Goal: Task Accomplishment & Management: Manage account settings

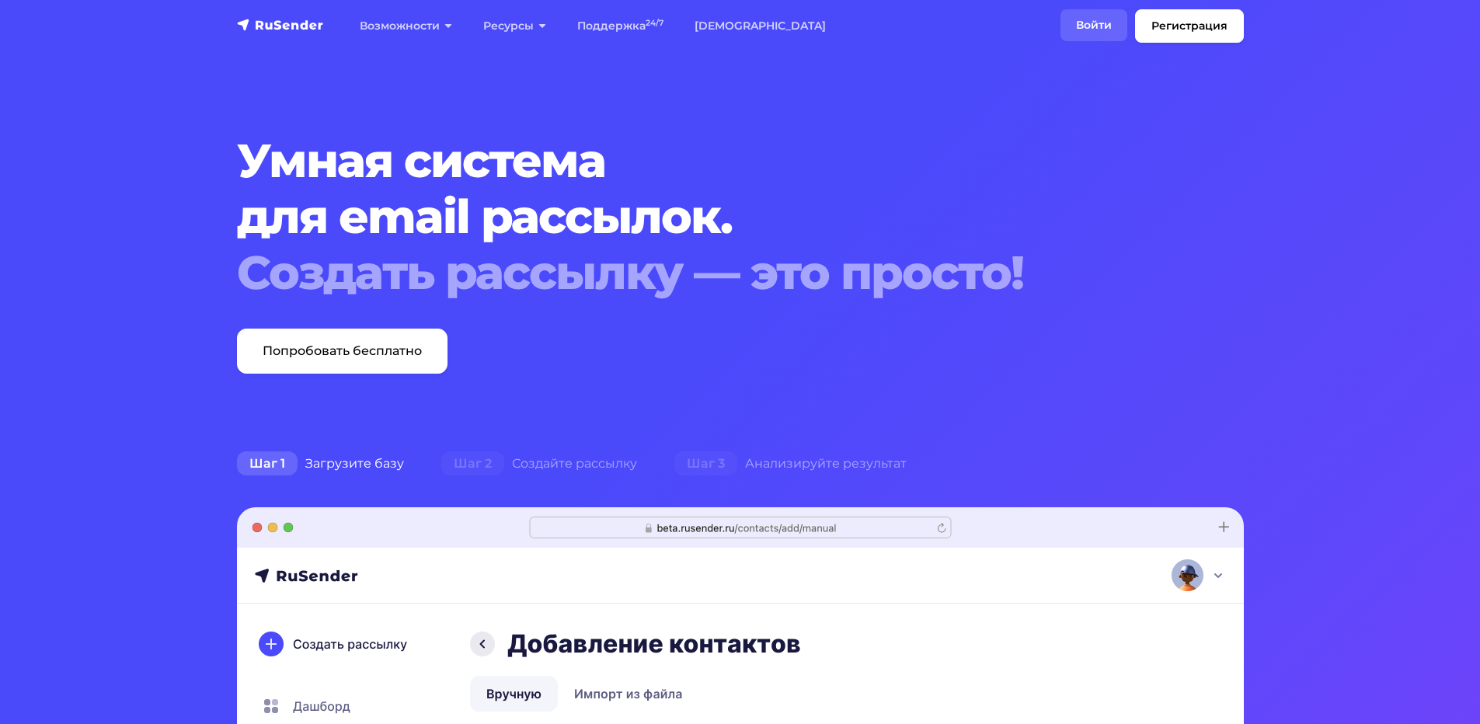
click at [1107, 19] on link "Войти" at bounding box center [1094, 25] width 67 height 32
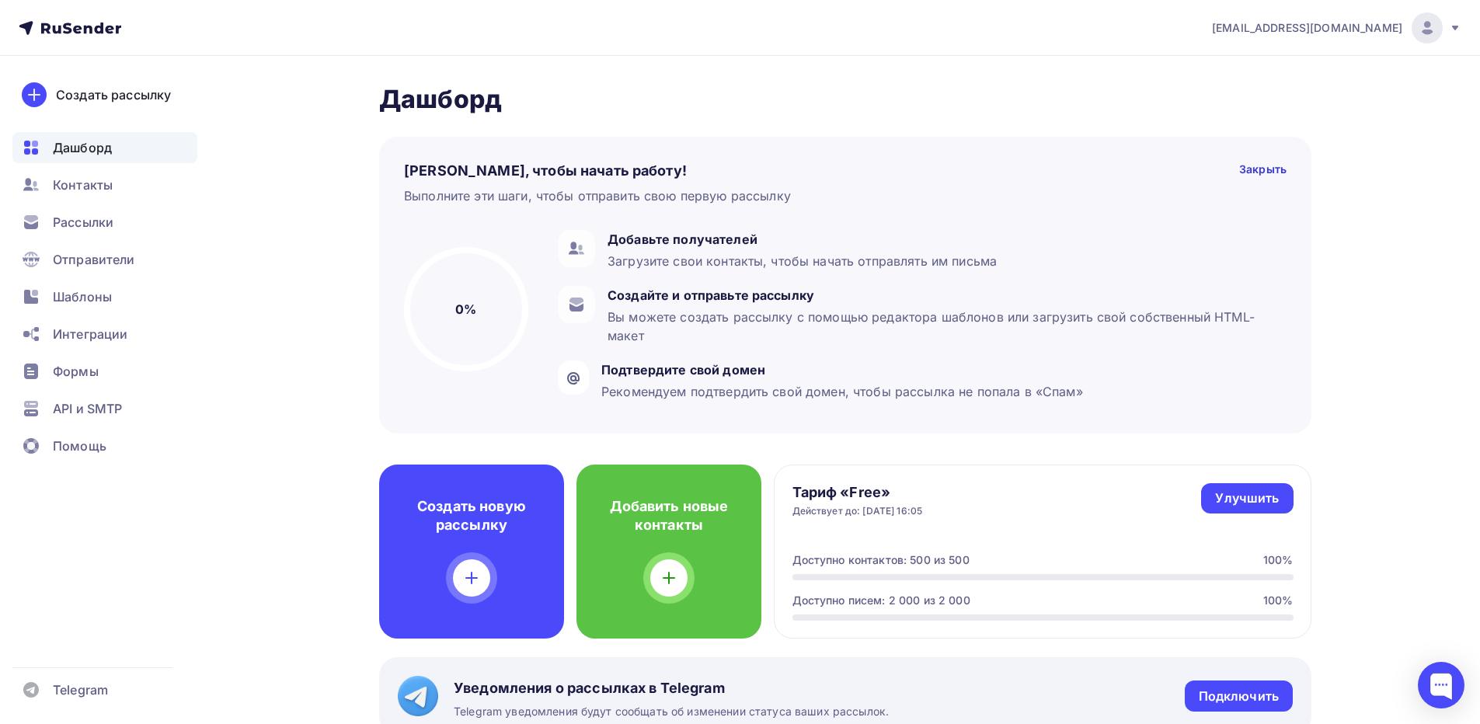
click at [1426, 32] on img at bounding box center [1427, 28] width 19 height 19
click at [1272, 137] on link "Выйти" at bounding box center [1321, 142] width 261 height 31
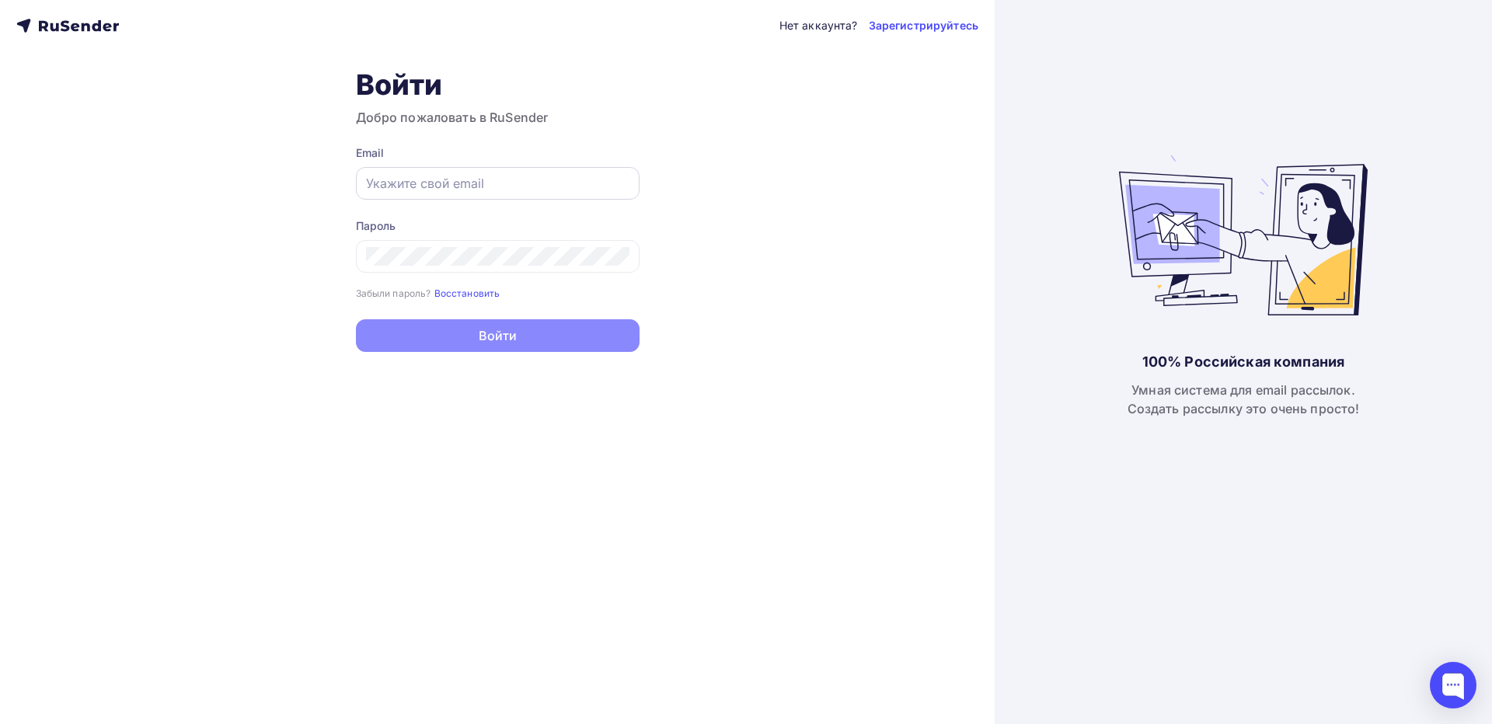
type input "annnabeteva@yandex.ru"
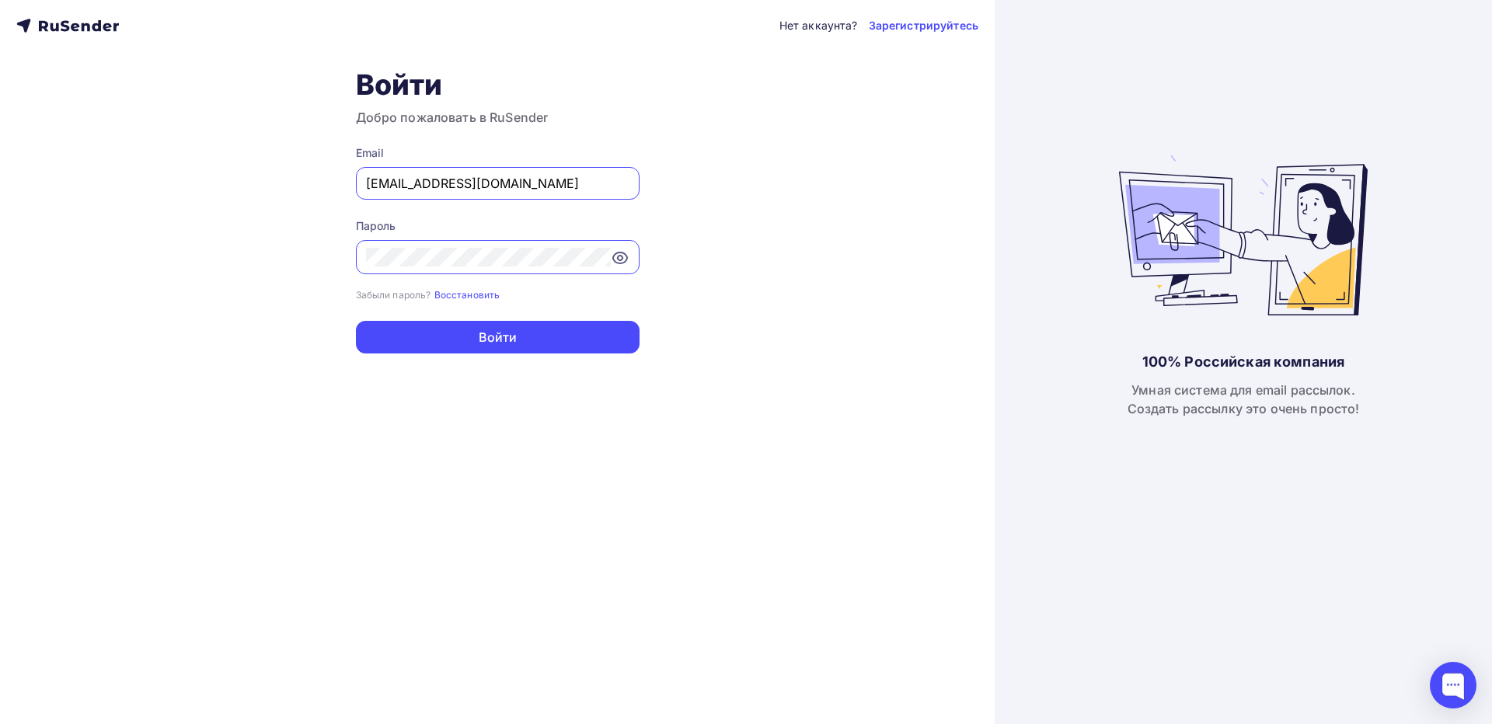
click at [541, 187] on input "annnabeteva@yandex.ru" at bounding box center [497, 183] width 263 height 19
drag, startPoint x: 559, startPoint y: 184, endPoint x: 313, endPoint y: 171, distance: 245.9
click at [313, 171] on div "Нет аккаунта? Зарегистрируйтесь Войти Добро пожаловать в RuSender Email annnabe…" at bounding box center [497, 362] width 995 height 724
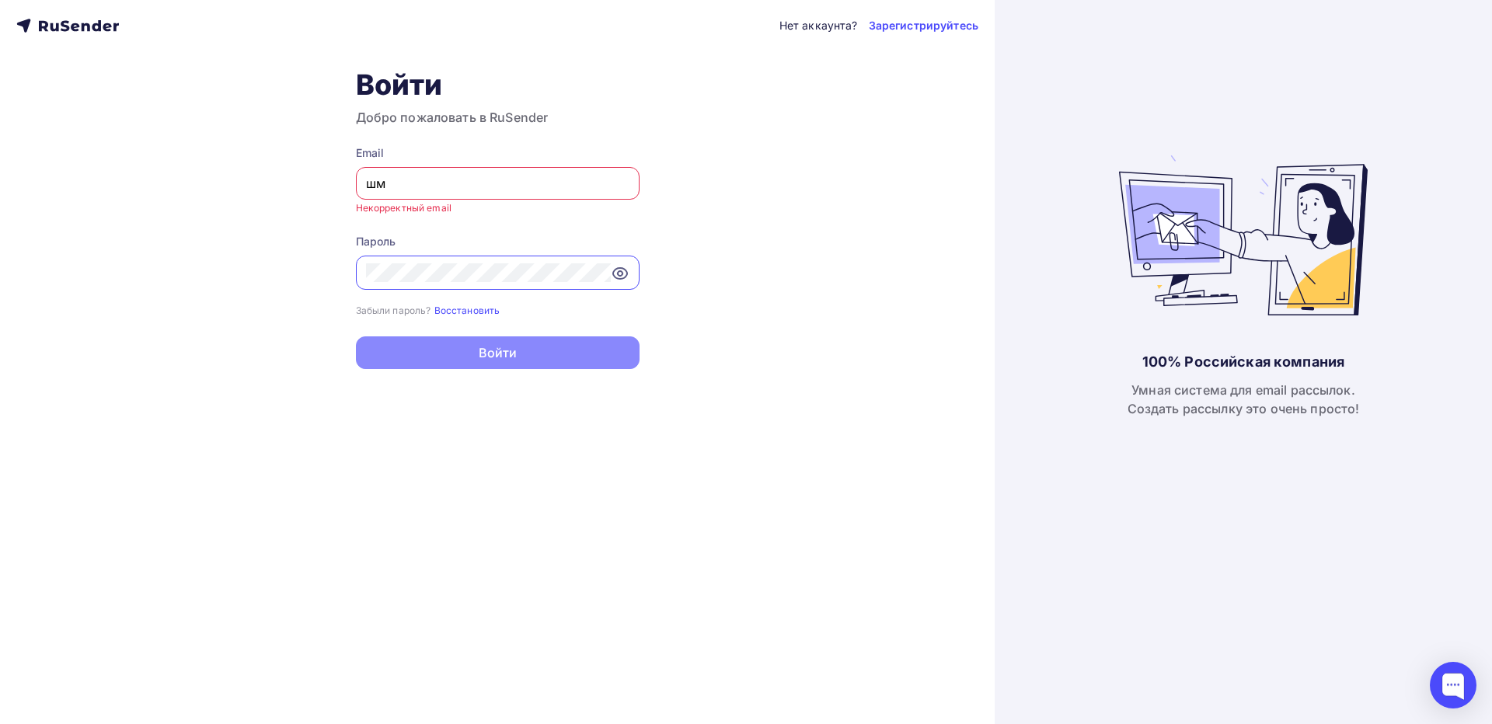
type input "ш"
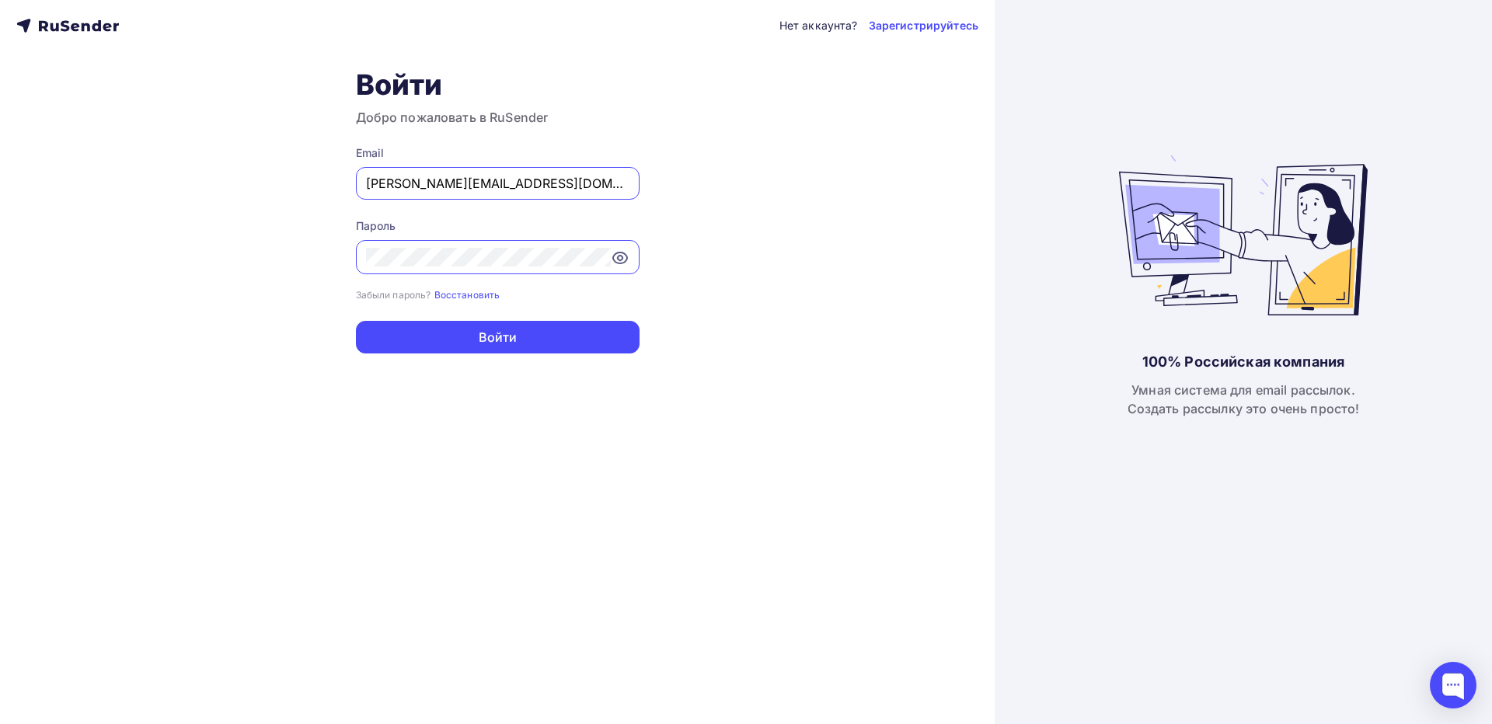
type input "ivan.chernakov.ekb@gmail.com"
click at [356, 321] on button "Войти" at bounding box center [498, 337] width 284 height 33
click at [510, 338] on button "Войти" at bounding box center [498, 337] width 284 height 33
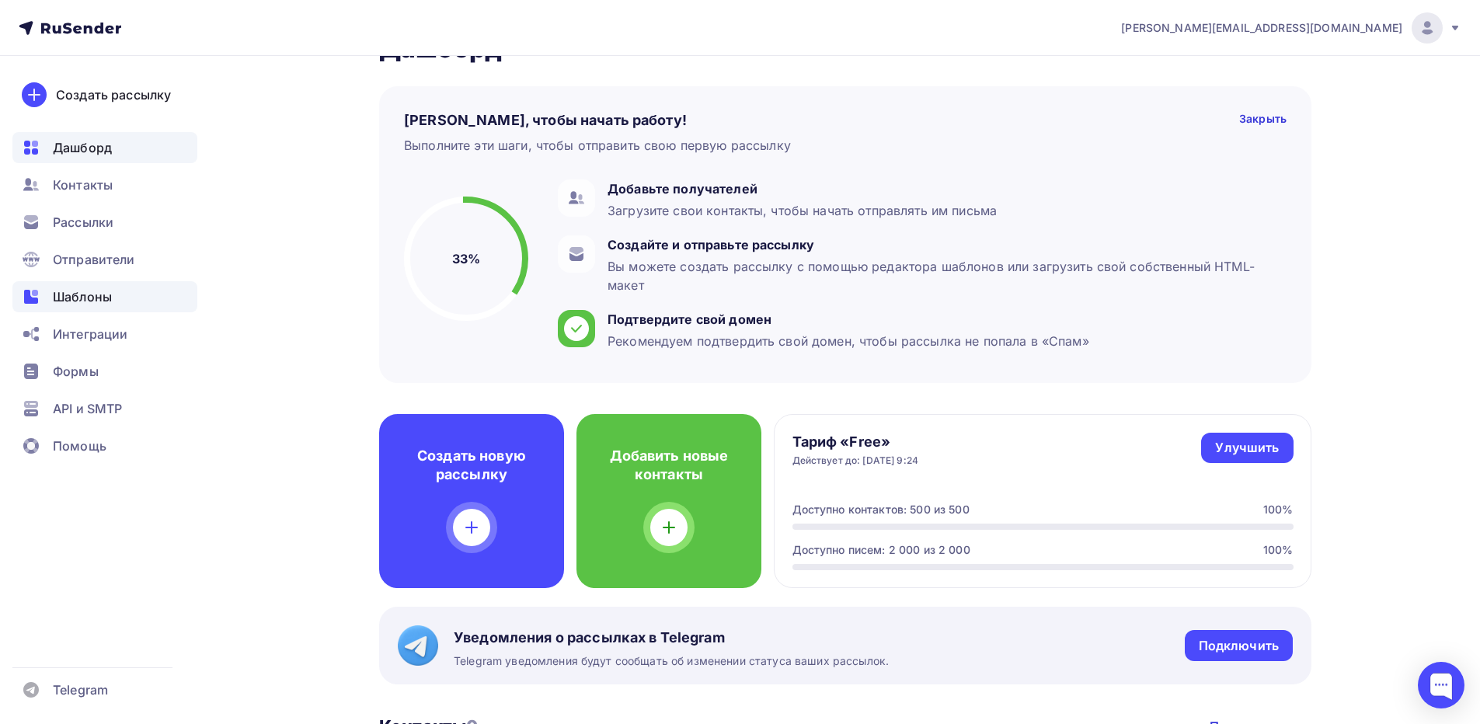
scroll to position [78, 0]
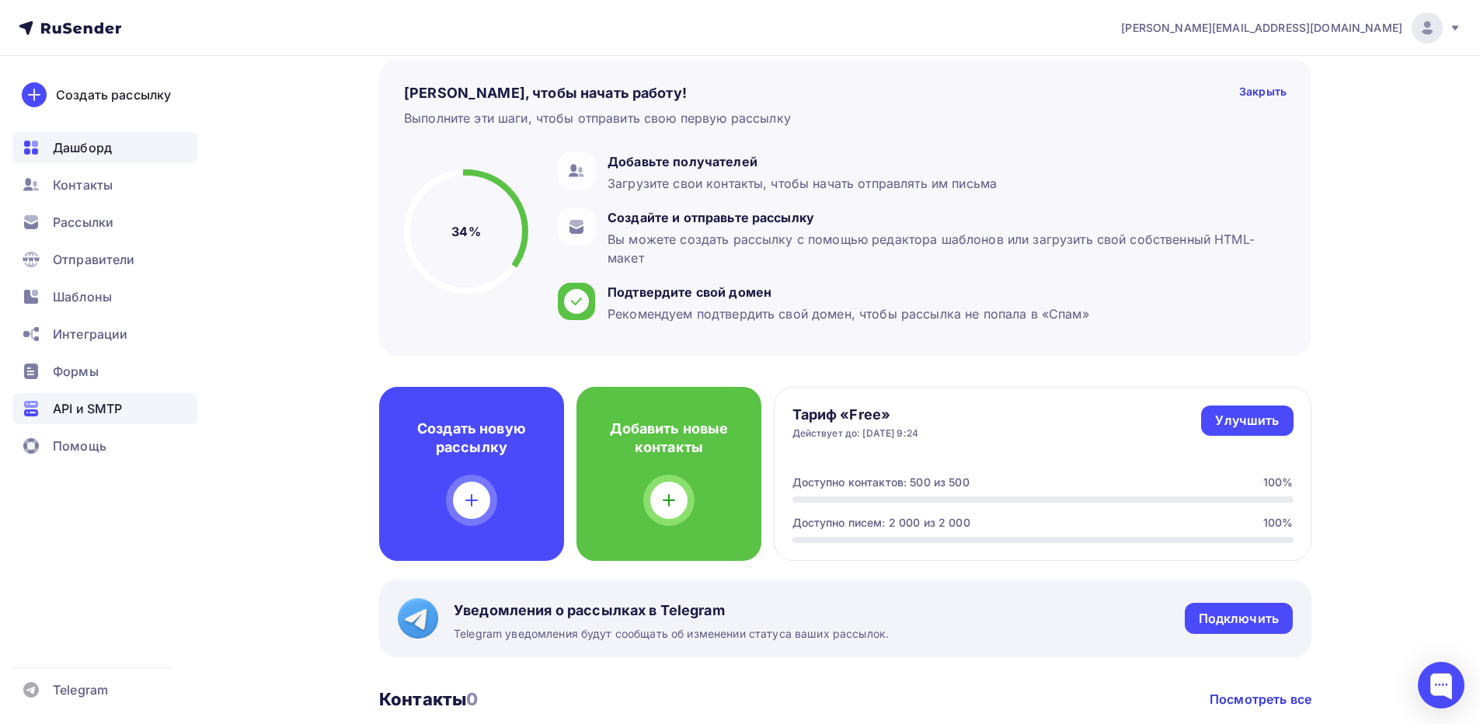
click at [119, 403] on span "API и SMTP" at bounding box center [87, 408] width 69 height 19
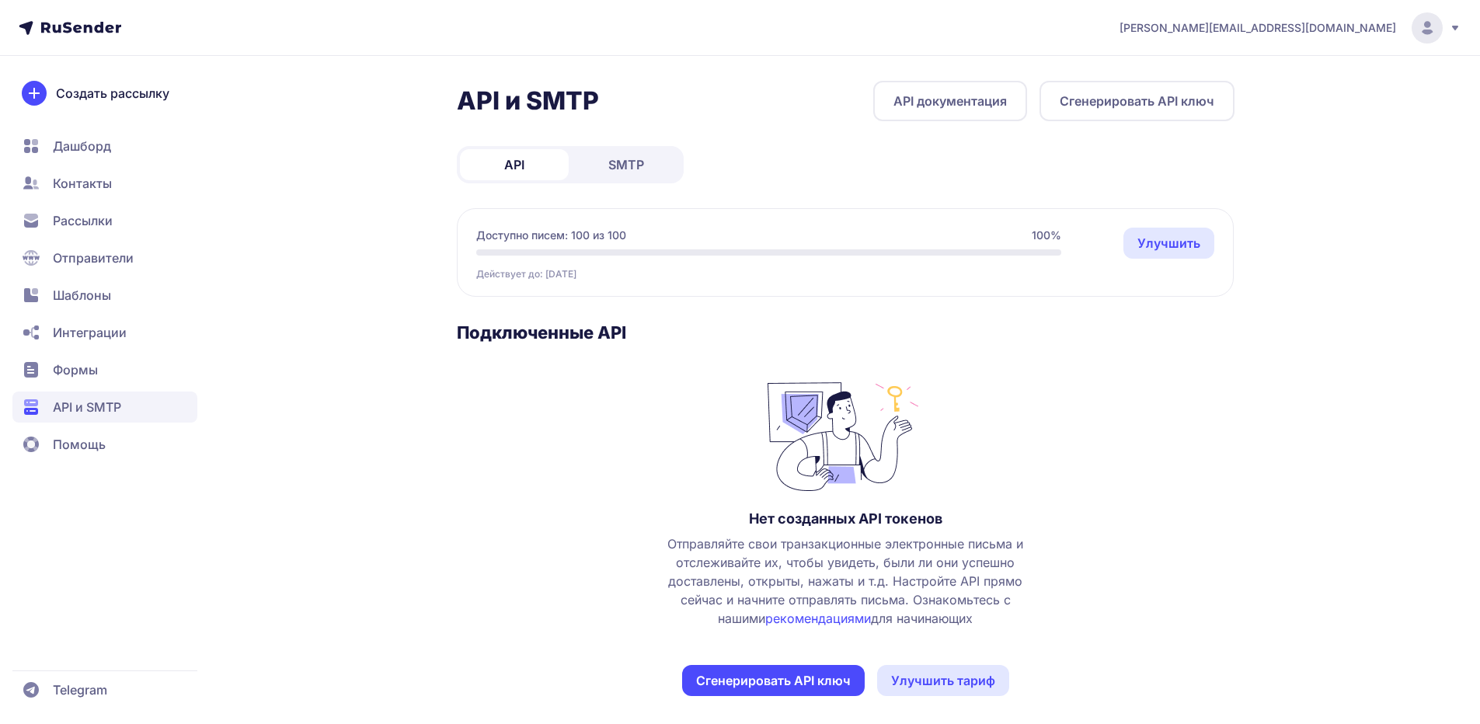
click at [622, 161] on span "SMTP" at bounding box center [626, 164] width 36 height 19
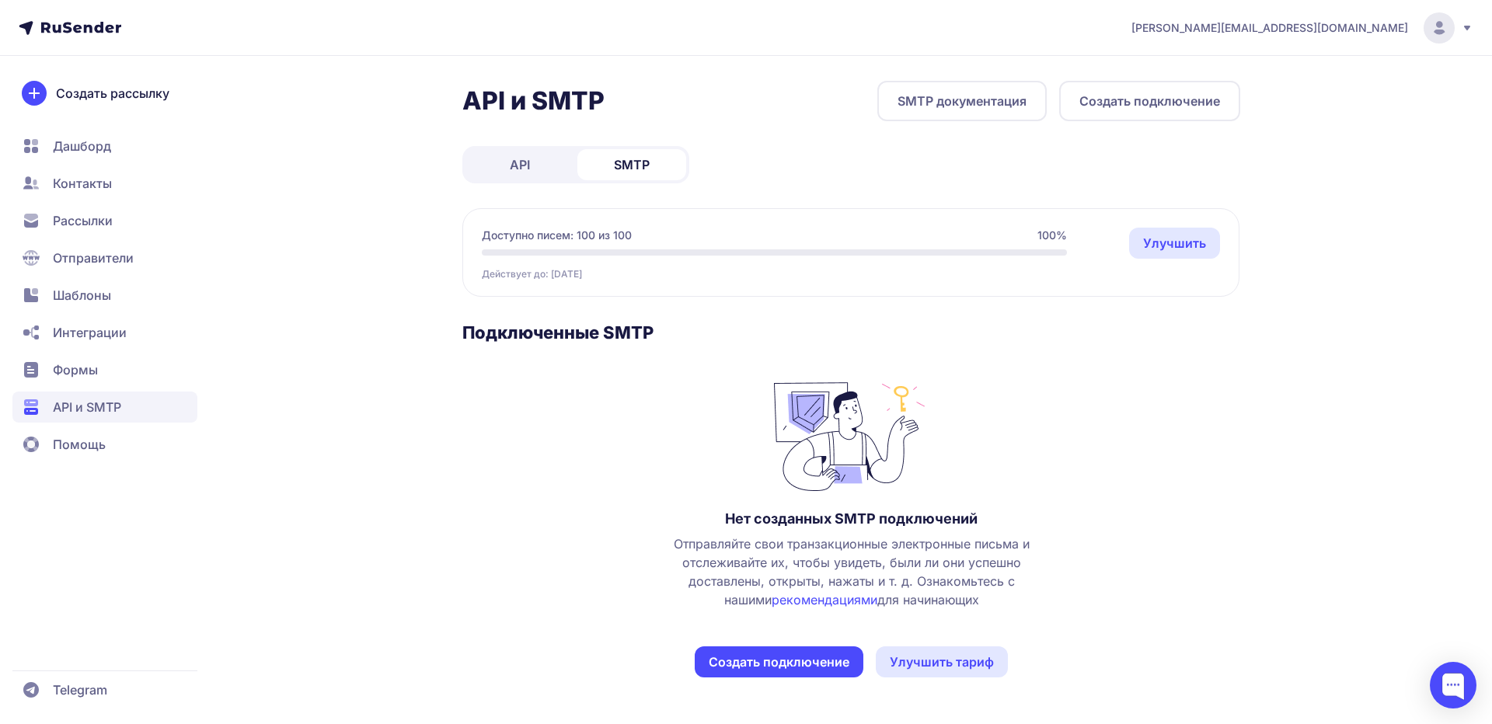
click at [815, 660] on button "Создать подключение" at bounding box center [779, 662] width 169 height 31
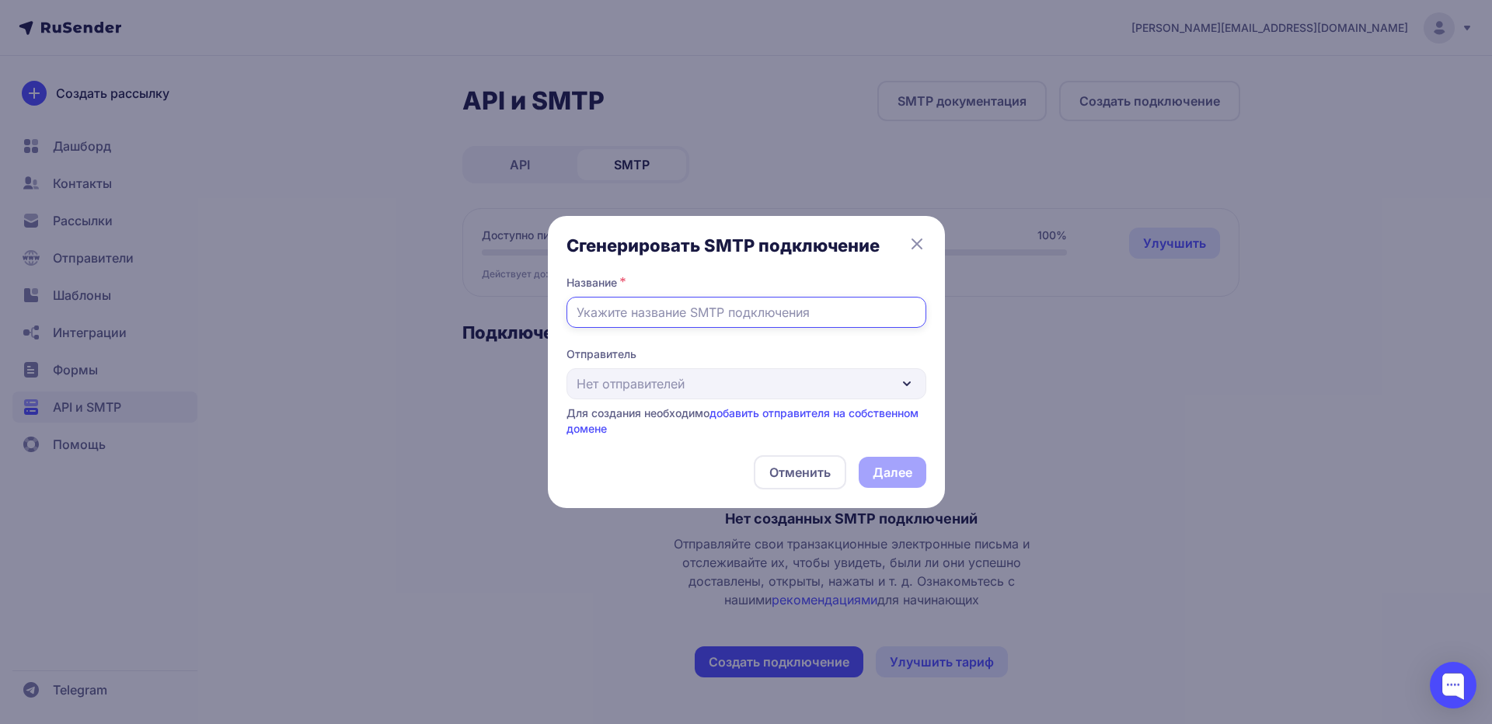
click at [767, 309] on input "text" at bounding box center [747, 312] width 360 height 31
click at [712, 378] on div "Отправитель Нет отправителей Для создания необходимо добавить отправителя на со…" at bounding box center [747, 392] width 360 height 90
click at [811, 416] on link "добавить отправителя на собственном домене" at bounding box center [743, 420] width 352 height 29
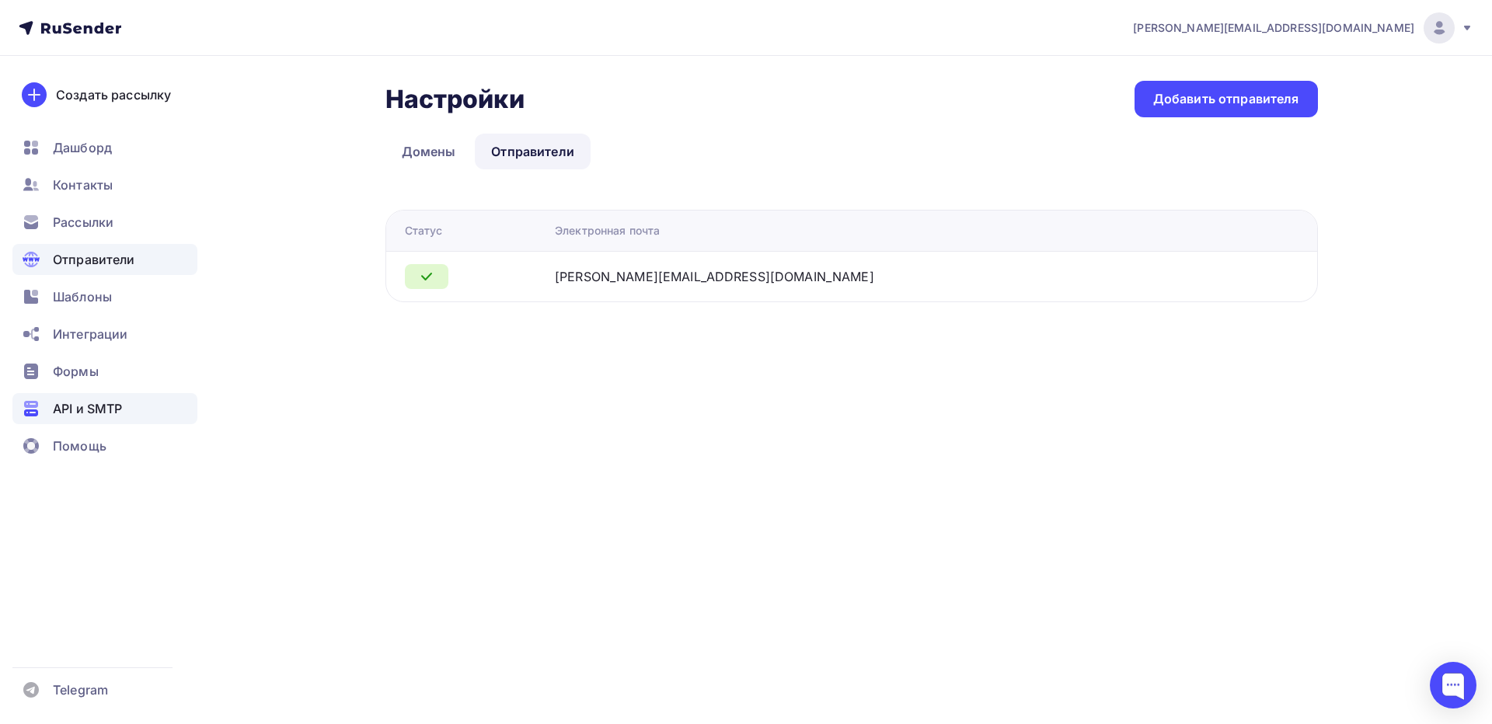
click at [97, 401] on span "API и SMTP" at bounding box center [87, 408] width 69 height 19
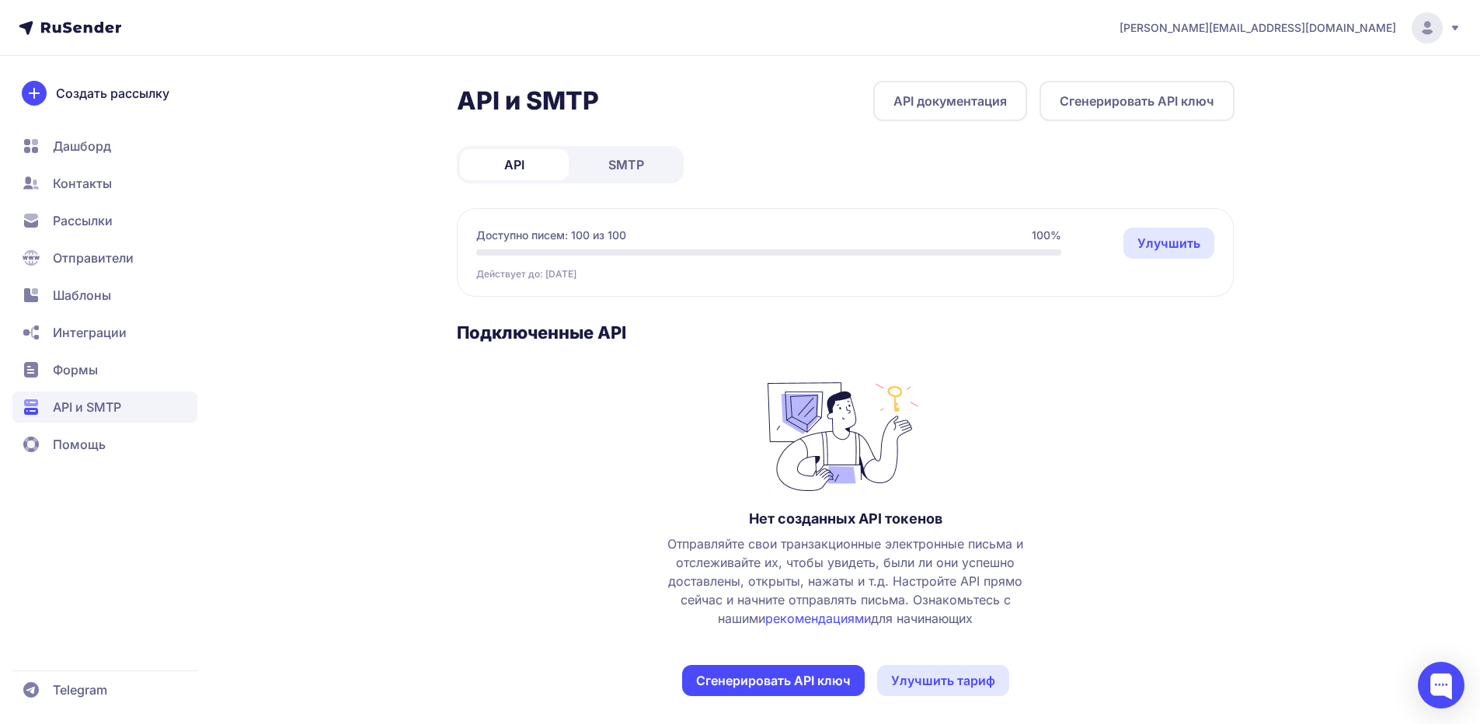
click at [646, 159] on link "SMTP" at bounding box center [626, 164] width 109 height 31
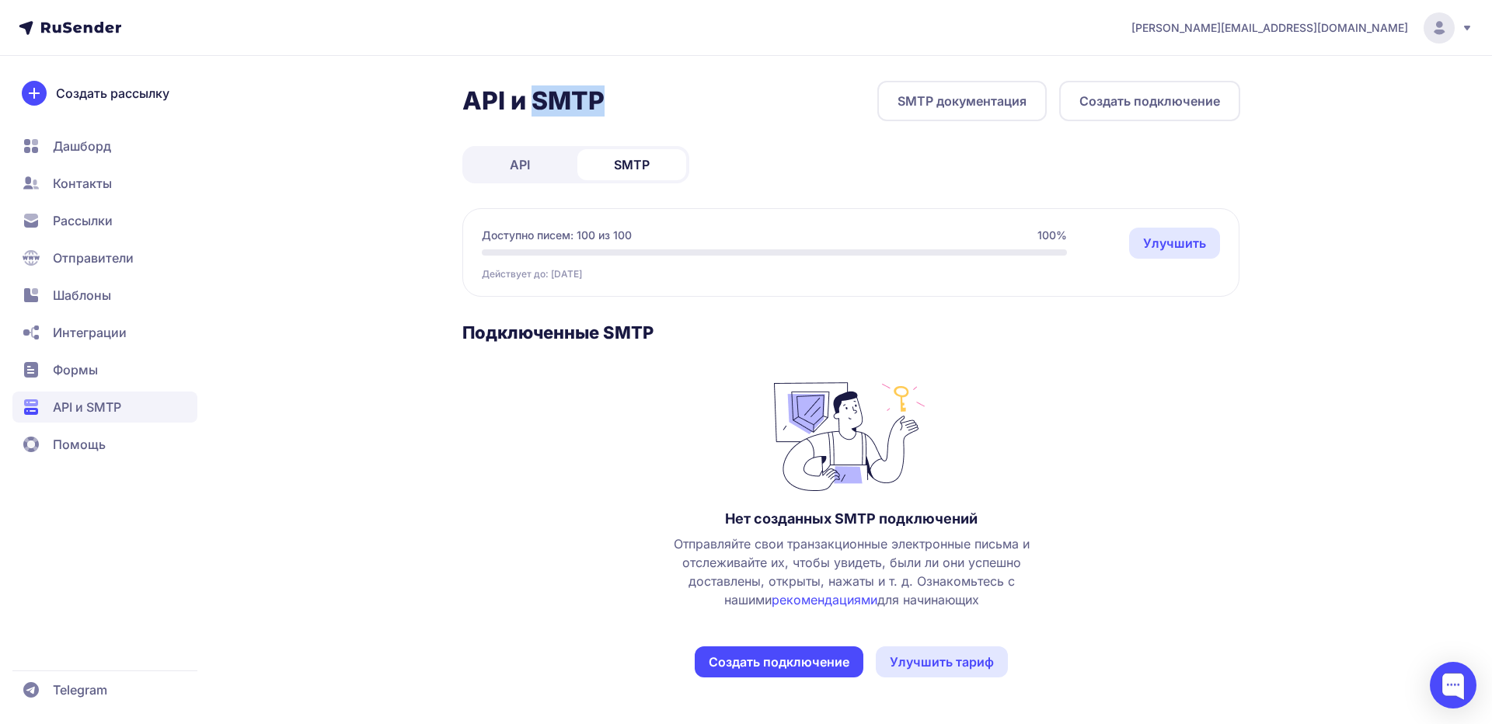
drag, startPoint x: 532, startPoint y: 101, endPoint x: 601, endPoint y: 99, distance: 69.2
click at [601, 99] on h2 "API и SMTP" at bounding box center [533, 100] width 142 height 31
click at [947, 156] on div "API и SMTP SMTP документация Создать подключение API SMTP Доступно писем: 100 и…" at bounding box center [851, 398] width 778 height 634
click at [1178, 112] on button "Создать подключение" at bounding box center [1149, 101] width 181 height 40
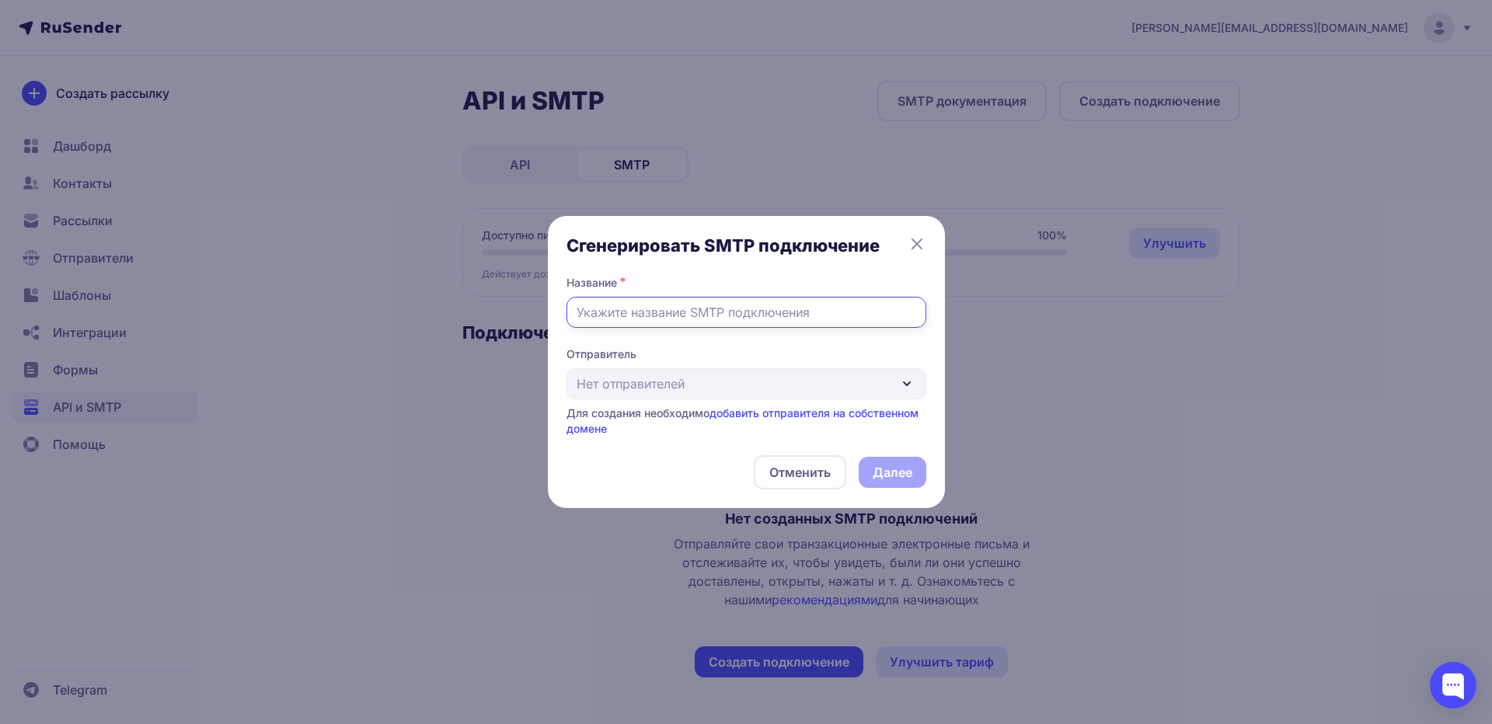
click at [669, 316] on input "text" at bounding box center [747, 312] width 360 height 31
type input "эдэлропча"
click at [635, 389] on div "Отправитель Нет отправителей Для создания необходимо добавить отправителя на со…" at bounding box center [747, 392] width 360 height 90
click at [635, 388] on div "Отправитель Нет отправителей Для создания необходимо добавить отправителя на со…" at bounding box center [747, 392] width 360 height 90
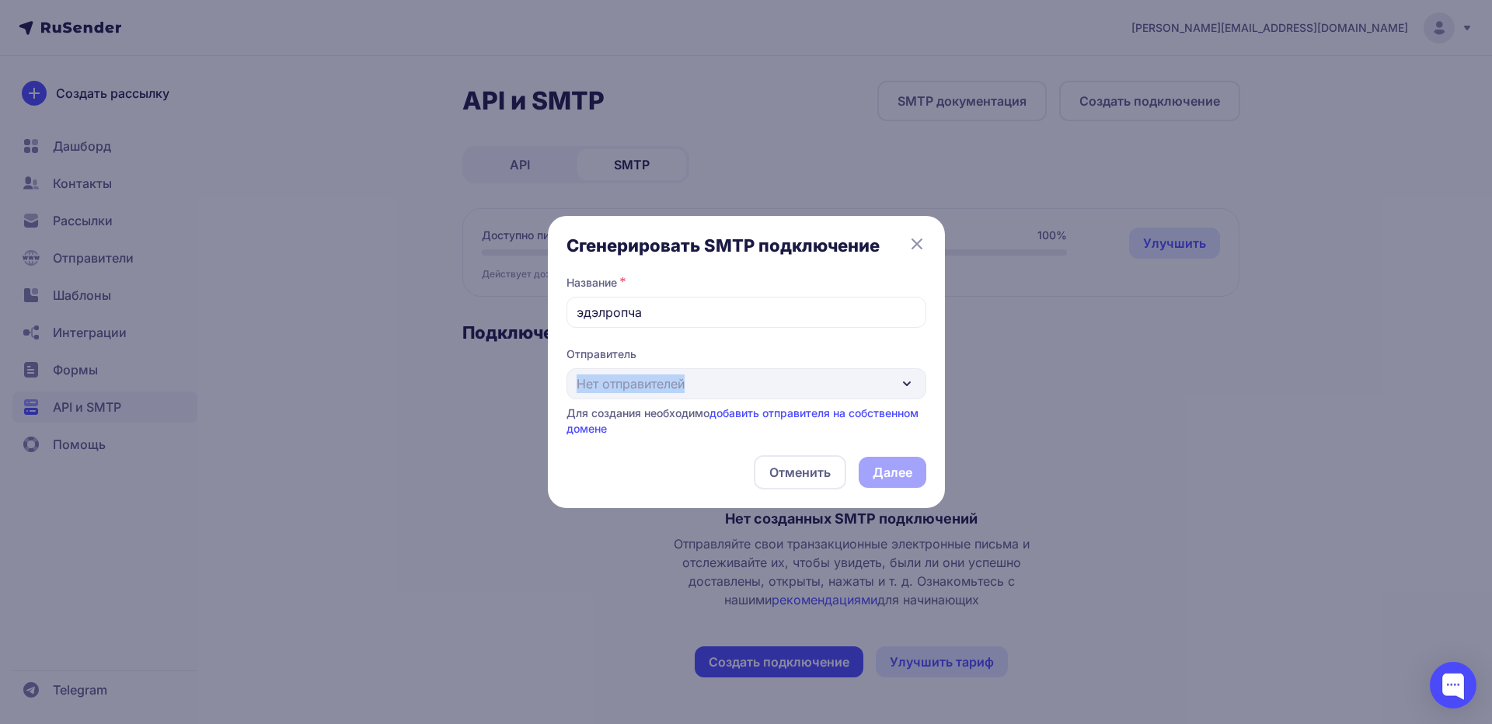
click at [636, 387] on div "Отправитель Нет отправителей Для создания необходимо добавить отправителя на со…" at bounding box center [747, 392] width 360 height 90
click at [849, 384] on div "Отправитель Нет отправителей Для создания необходимо добавить отправителя на со…" at bounding box center [747, 392] width 360 height 90
click at [849, 382] on div "Отправитель Нет отправителей Для создания необходимо добавить отправителя на со…" at bounding box center [747, 392] width 360 height 90
click at [848, 382] on div "Отправитель Нет отправителей Для создания необходимо добавить отправителя на со…" at bounding box center [747, 392] width 360 height 90
click at [650, 448] on div "Сгенерировать SMTP подключение Название * эдэлропча Отправитель Нет отправителе…" at bounding box center [747, 362] width 360 height 255
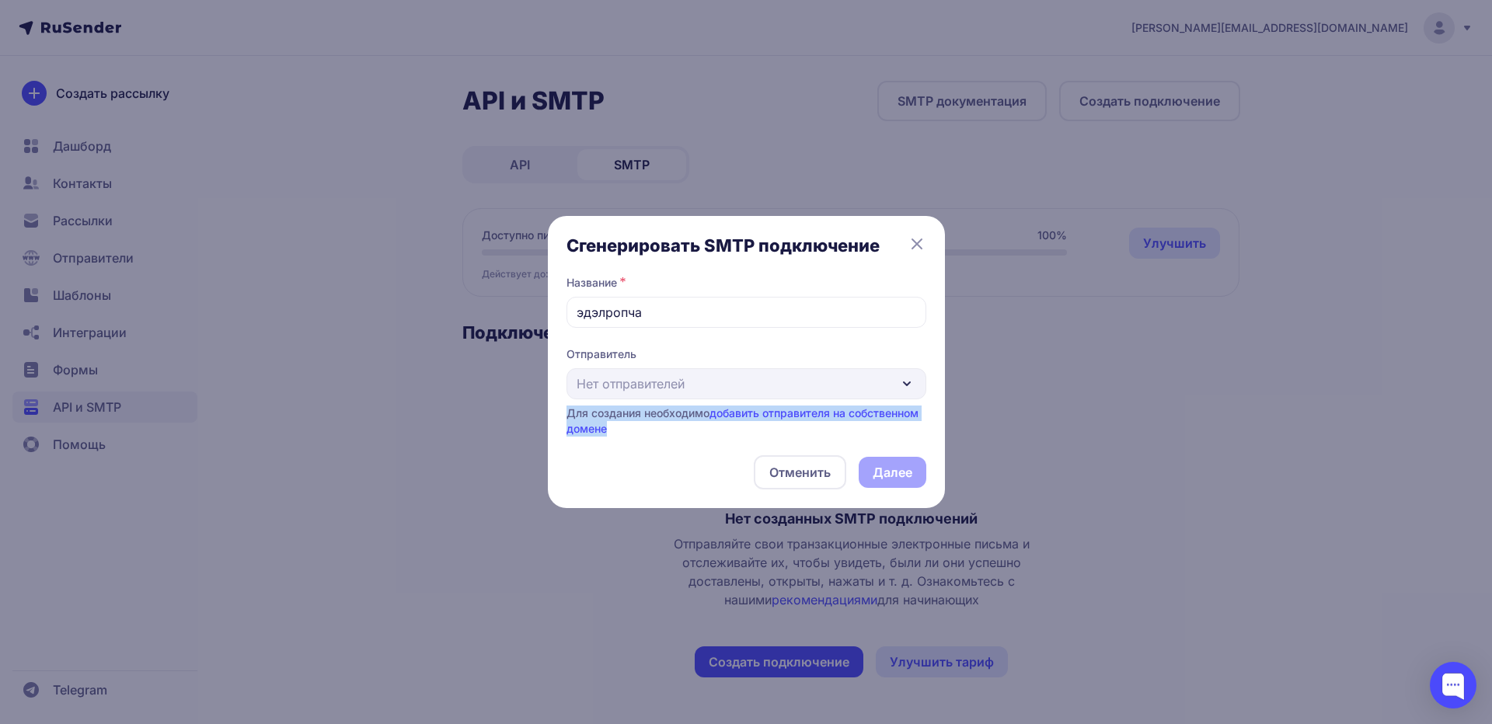
drag, startPoint x: 890, startPoint y: 425, endPoint x: 878, endPoint y: 422, distance: 12.1
click at [891, 425] on div "Для создания необходимо добавить отправителя на собственном домене" at bounding box center [747, 421] width 360 height 31
click at [873, 414] on link "добавить отправителя на собственном домене" at bounding box center [743, 420] width 352 height 29
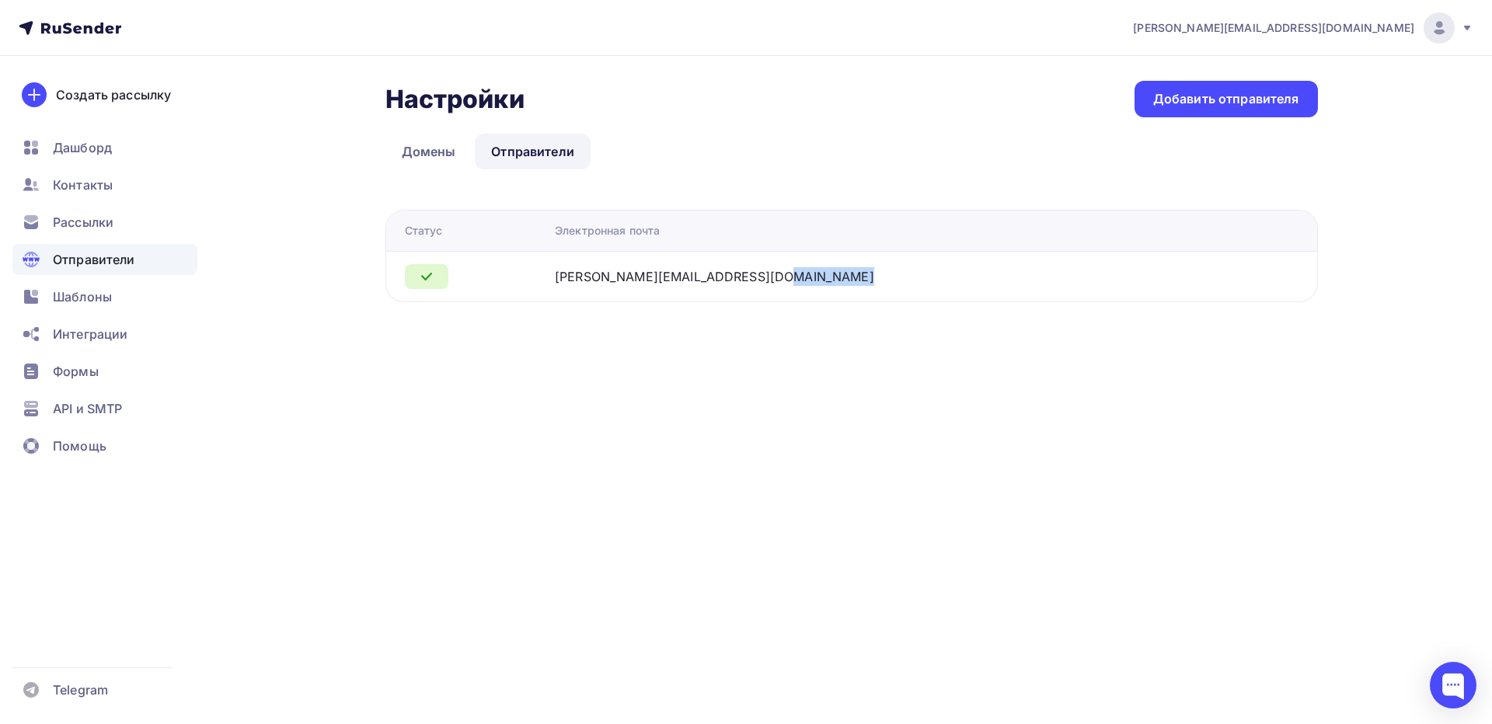
drag, startPoint x: 736, startPoint y: 281, endPoint x: 851, endPoint y: 292, distance: 115.6
click at [863, 281] on div "ivan.chernakov.ekb@gmail.com" at bounding box center [749, 276] width 389 height 19
click at [420, 149] on link "Домены" at bounding box center [428, 152] width 87 height 36
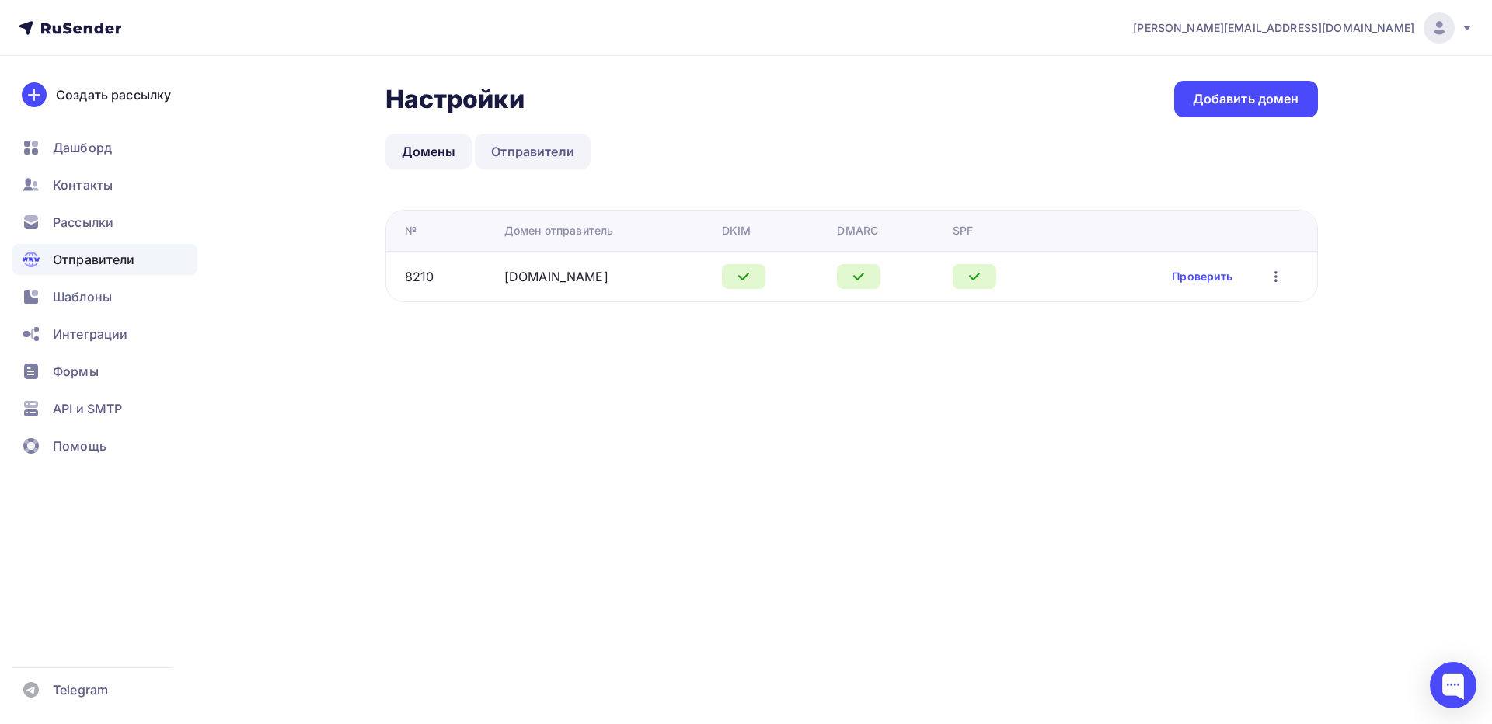
click at [518, 163] on link "Отправители" at bounding box center [533, 152] width 116 height 36
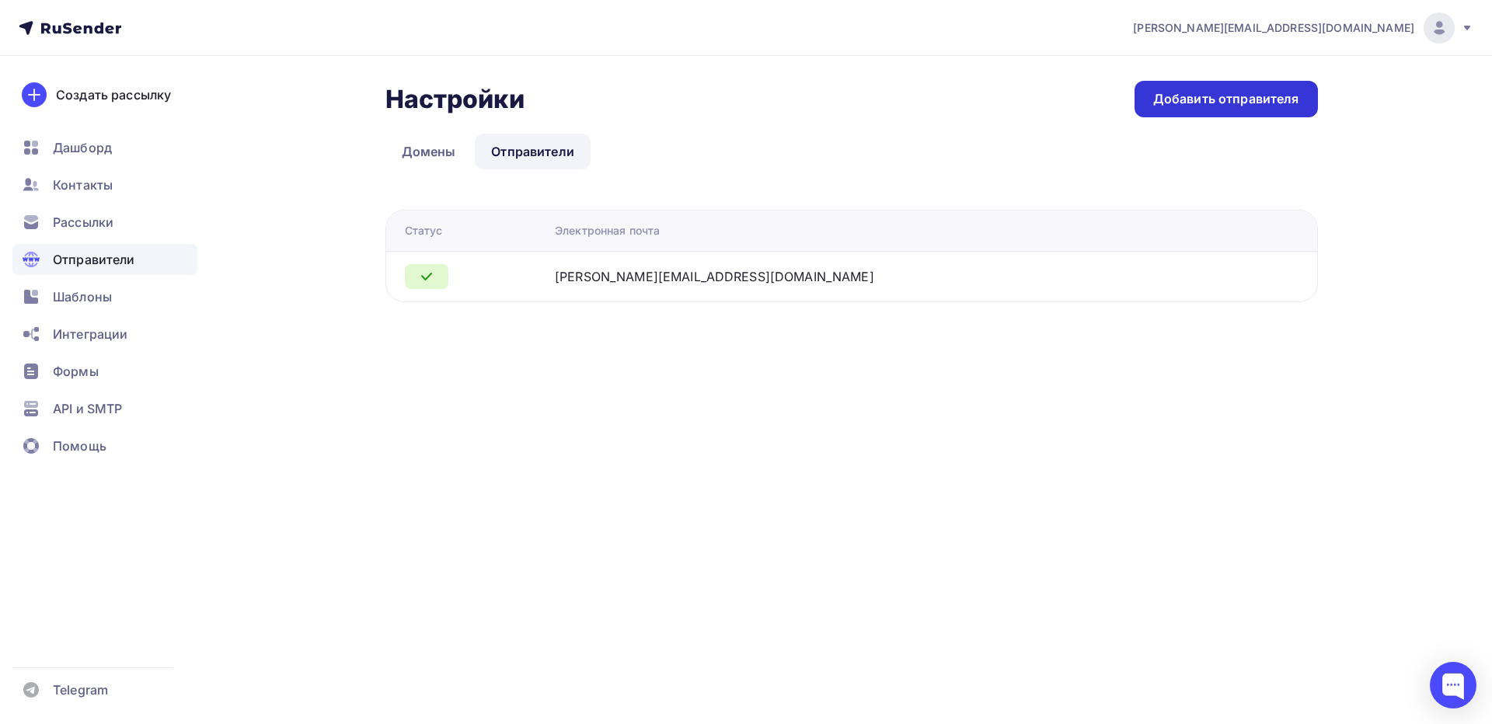
click at [1226, 90] on div "Добавить отправителя" at bounding box center [1226, 99] width 183 height 37
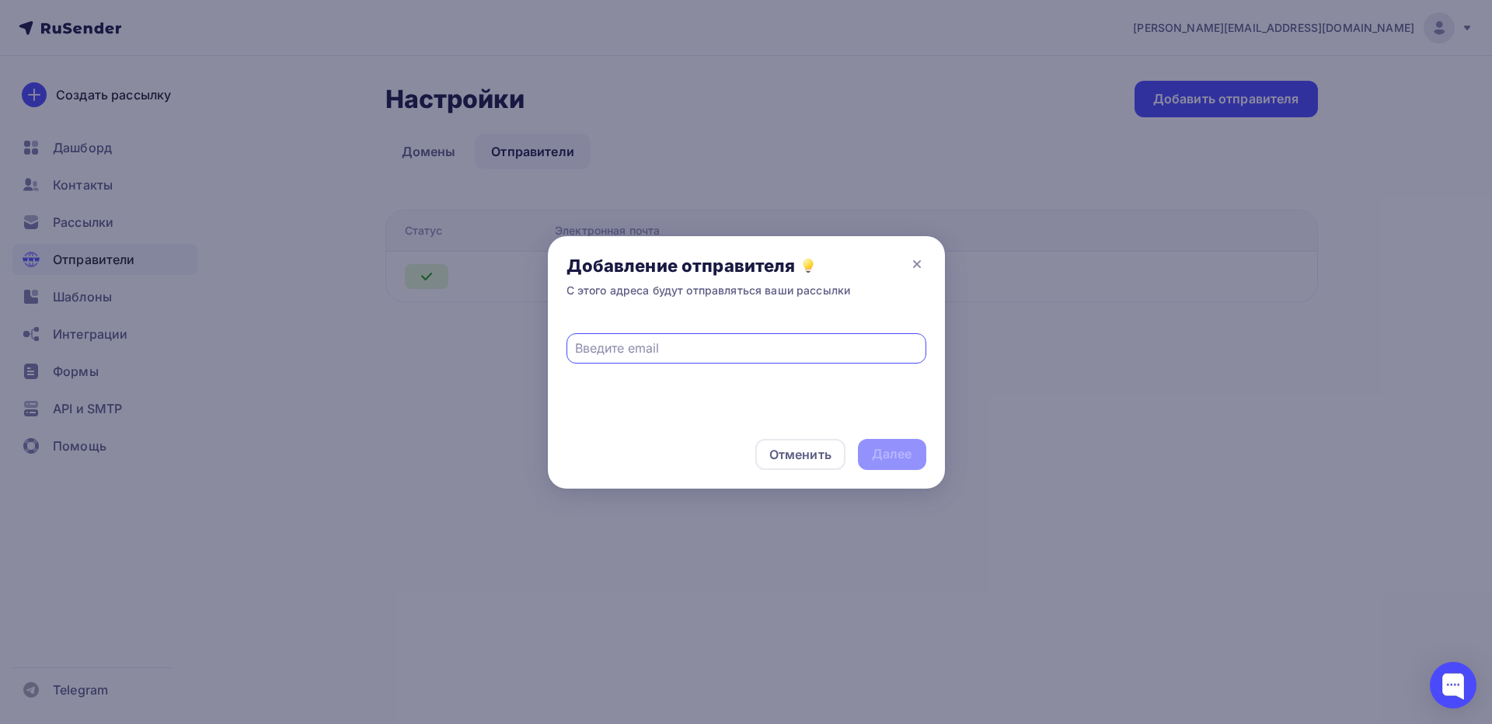
click at [749, 354] on input "text" at bounding box center [746, 348] width 342 height 19
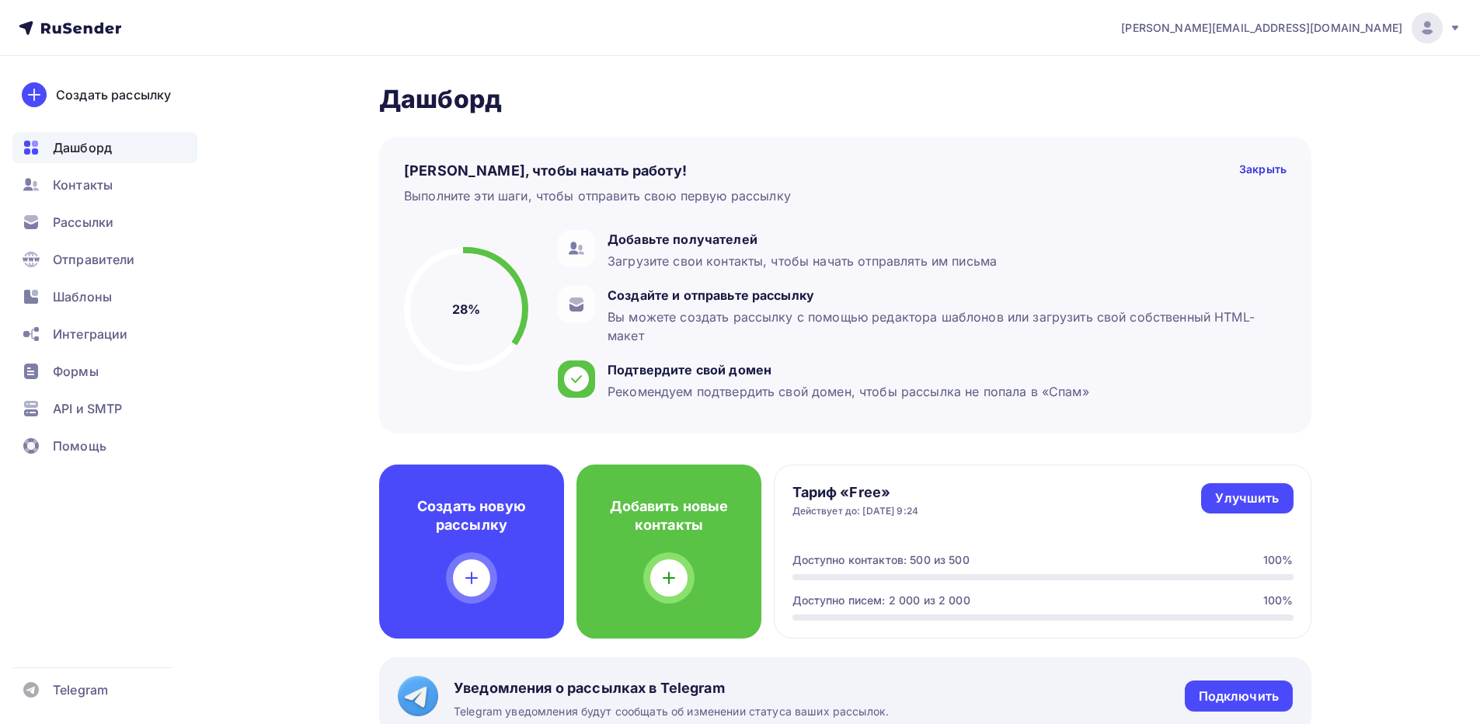
click at [1450, 30] on icon at bounding box center [1455, 28] width 12 height 12
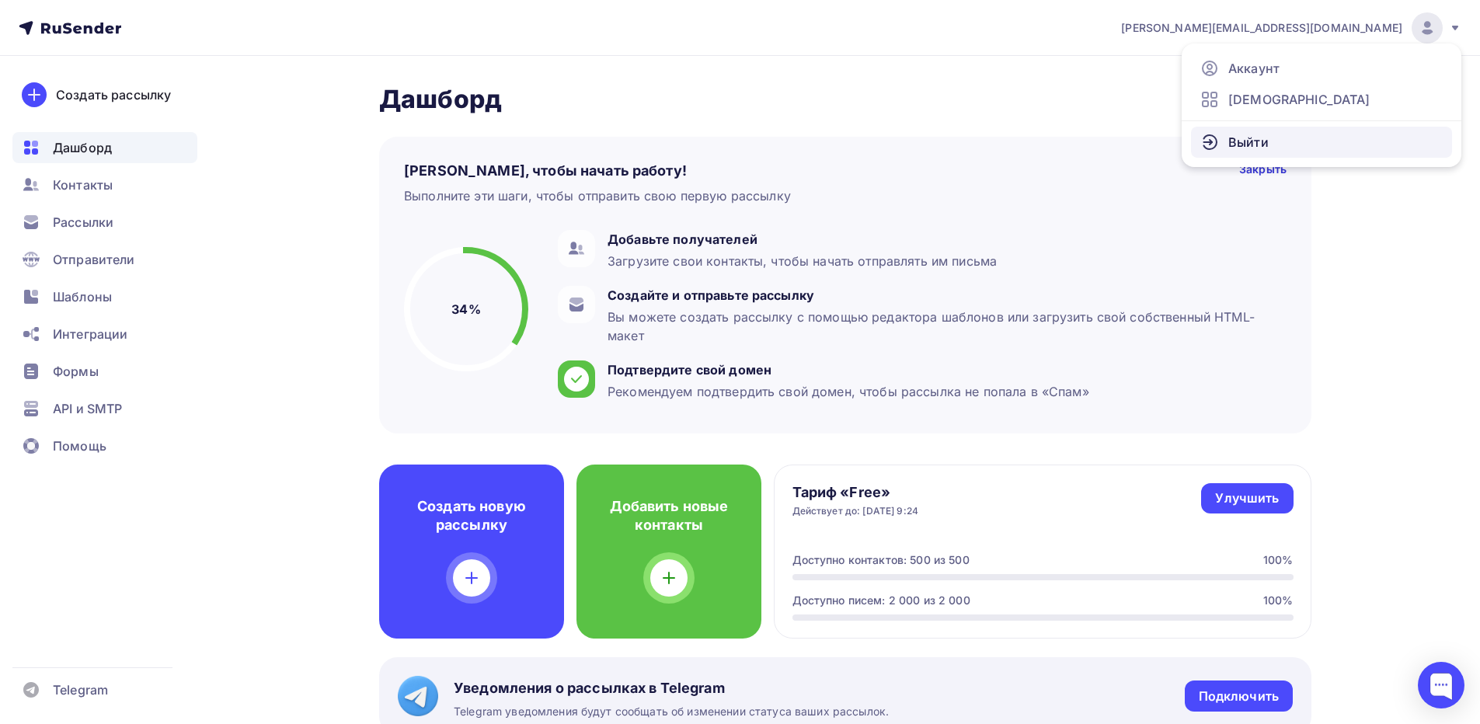
click at [1337, 141] on link "Выйти" at bounding box center [1321, 142] width 261 height 31
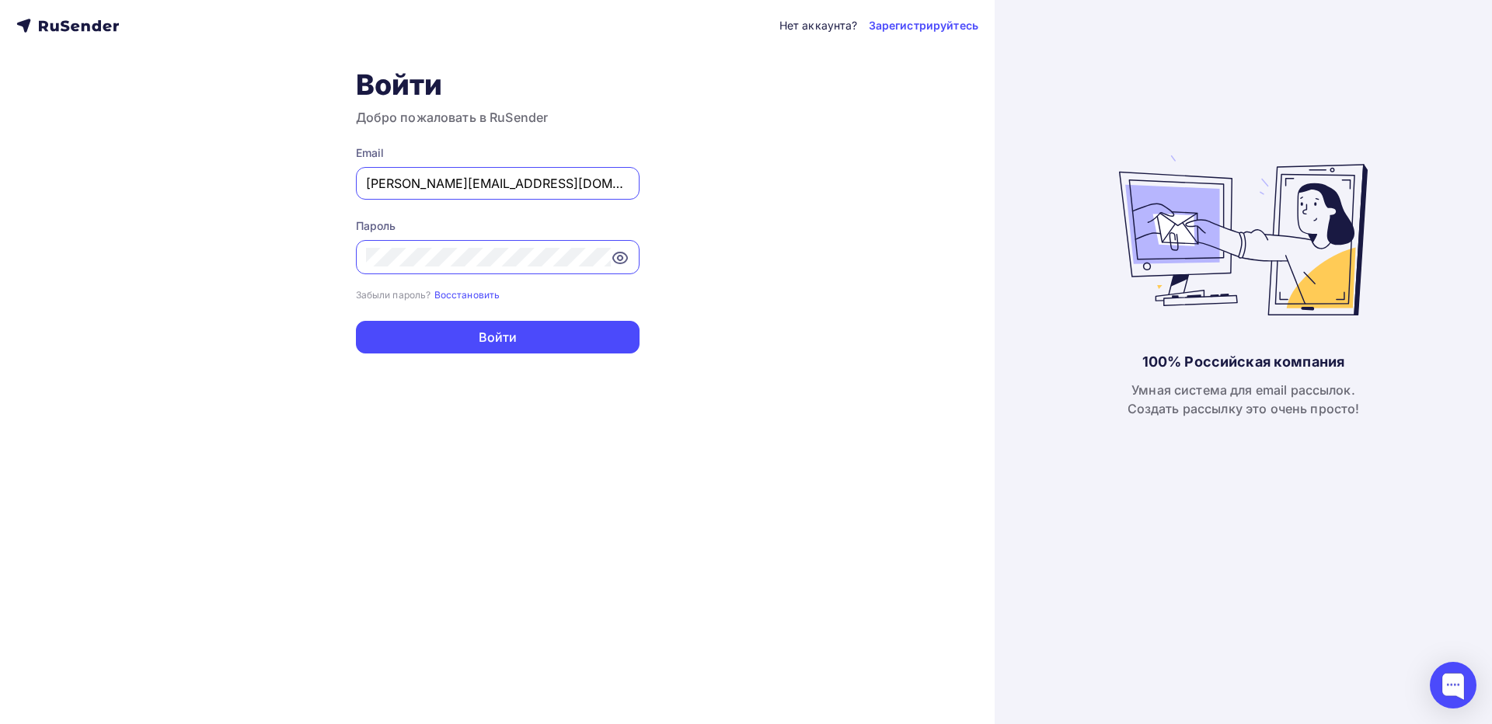
click at [481, 188] on input "ivan.chernakov.ekb@gmail.com" at bounding box center [497, 183] width 263 height 19
type input "annnabeteva@yandex.ru"
click at [434, 326] on button "Войти" at bounding box center [498, 337] width 284 height 33
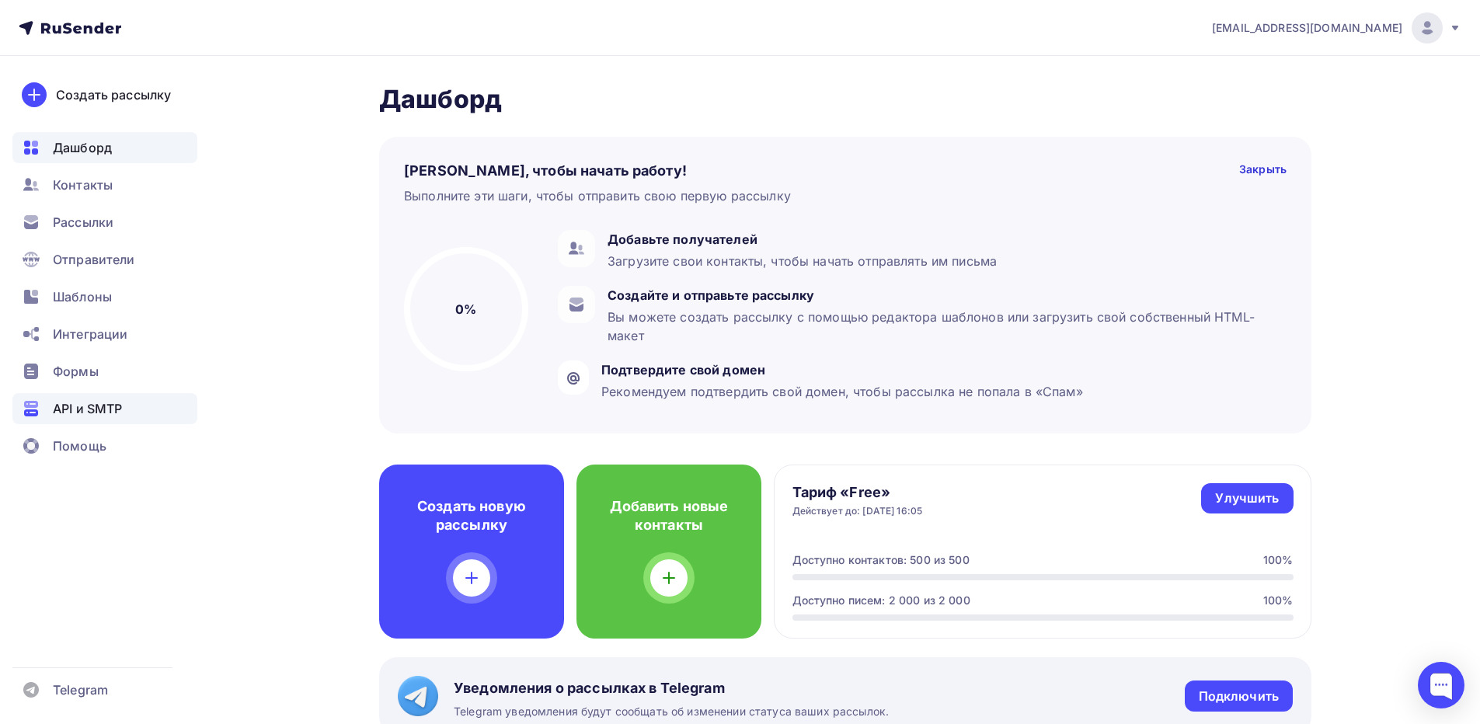
click at [103, 410] on span "API и SMTP" at bounding box center [87, 408] width 69 height 19
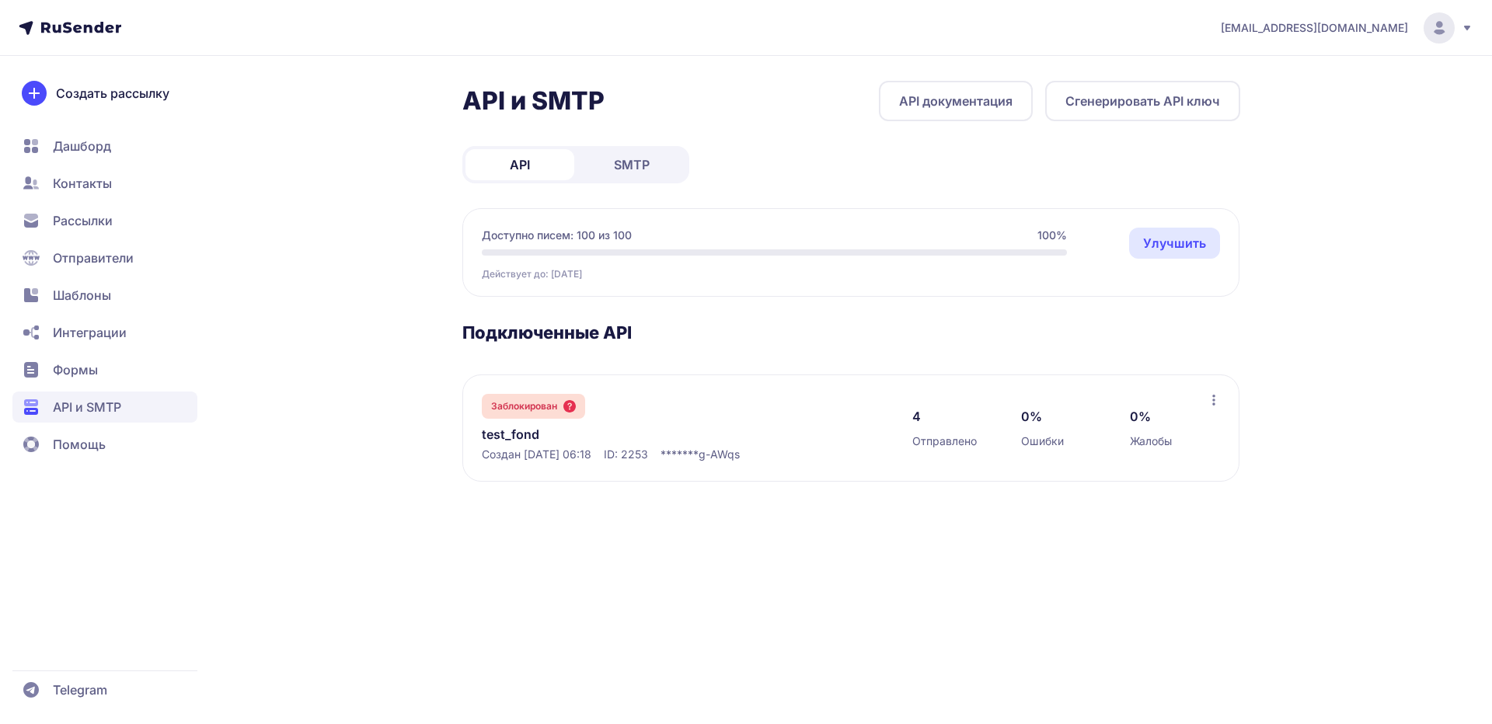
click at [631, 169] on span "SMTP" at bounding box center [632, 164] width 36 height 19
click at [1459, 29] on div "[EMAIL_ADDRESS][DOMAIN_NAME]" at bounding box center [1347, 27] width 253 height 31
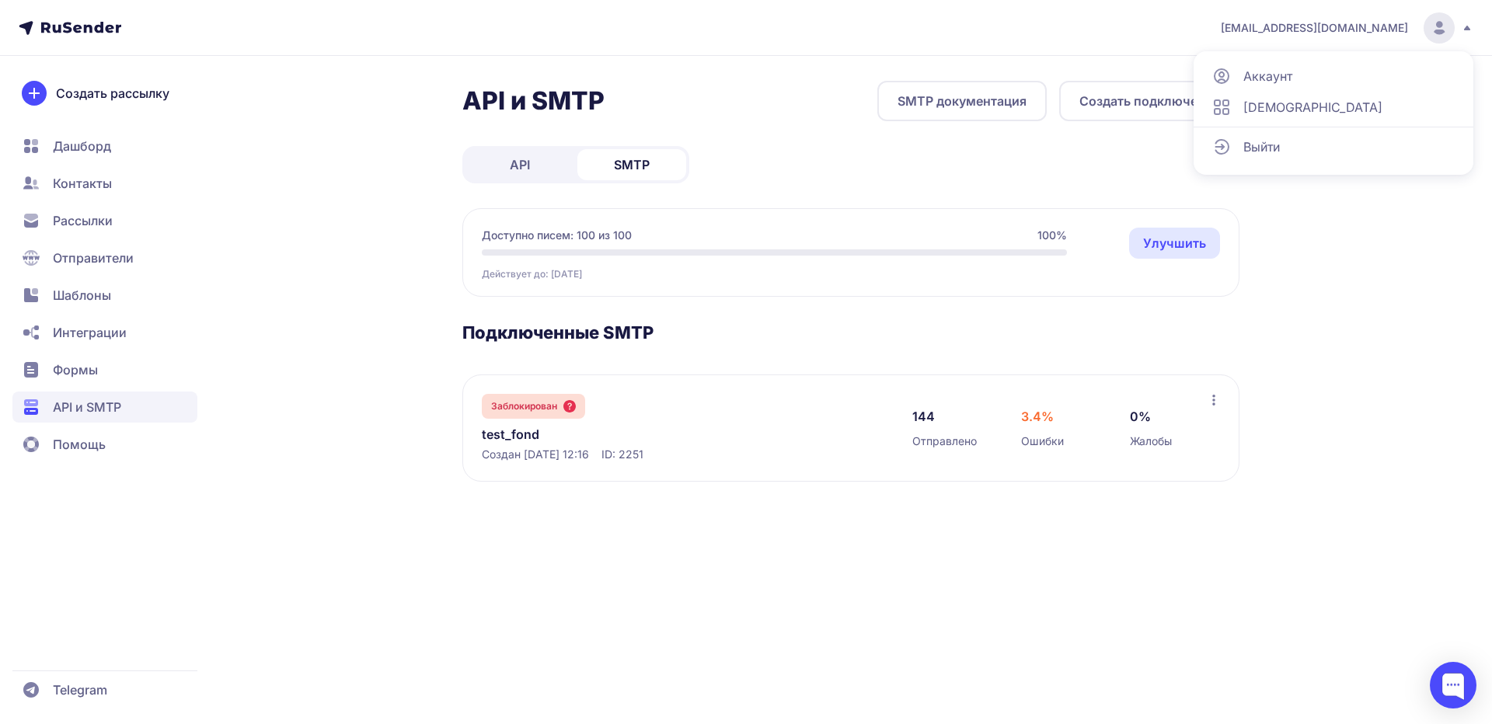
click at [1266, 154] on span "Выйти" at bounding box center [1261, 147] width 37 height 19
